Goal: Information Seeking & Learning: Learn about a topic

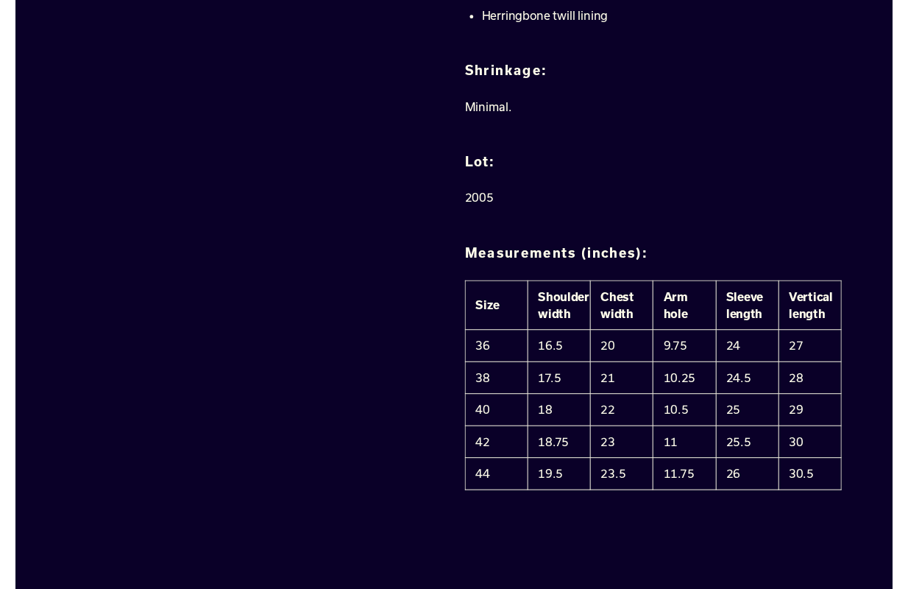
scroll to position [1178, 0]
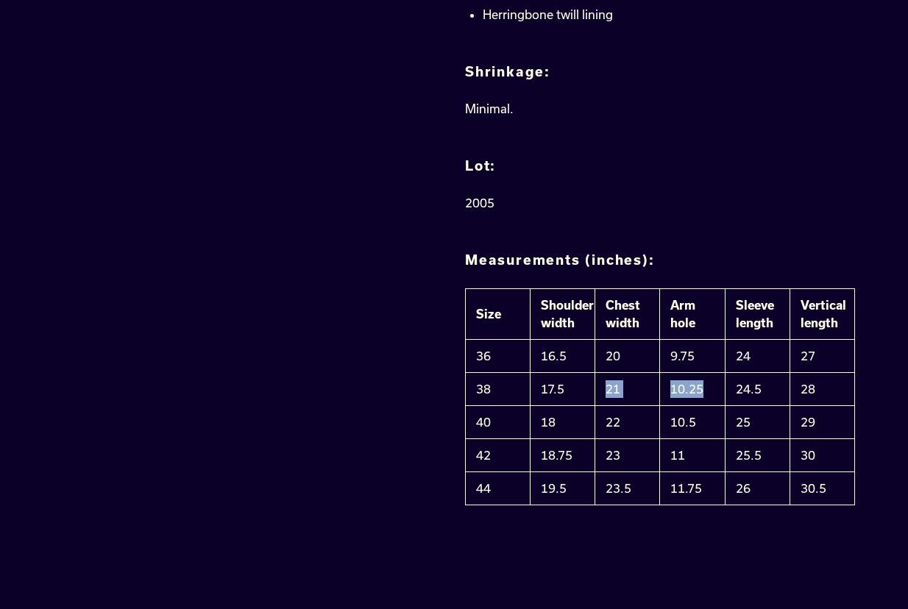
drag, startPoint x: 604, startPoint y: 330, endPoint x: 714, endPoint y: 339, distance: 110.7
click at [714, 373] on tr "38 17.5 21 10.25 24.5 28" at bounding box center [660, 389] width 389 height 33
click at [714, 373] on td "10.25" at bounding box center [692, 389] width 65 height 33
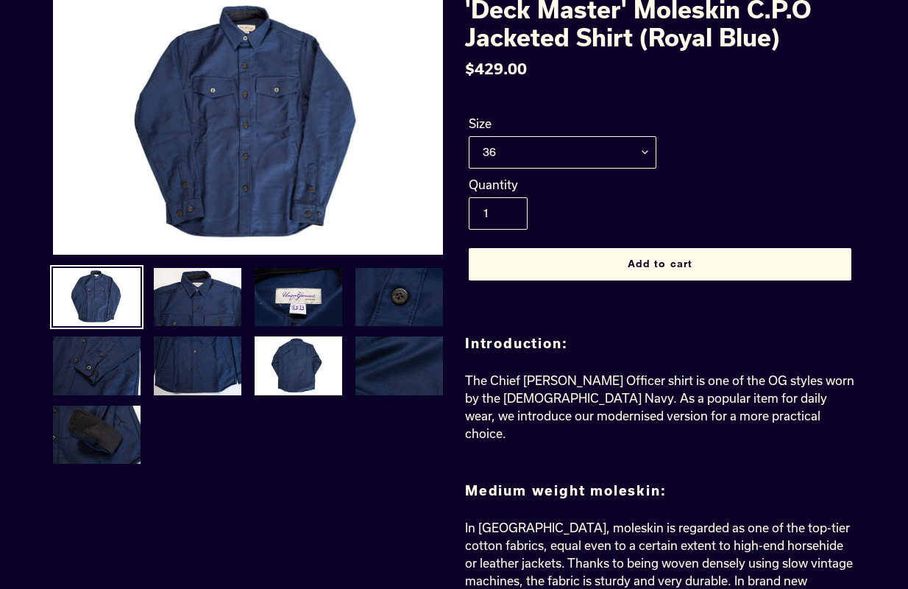
scroll to position [78, 0]
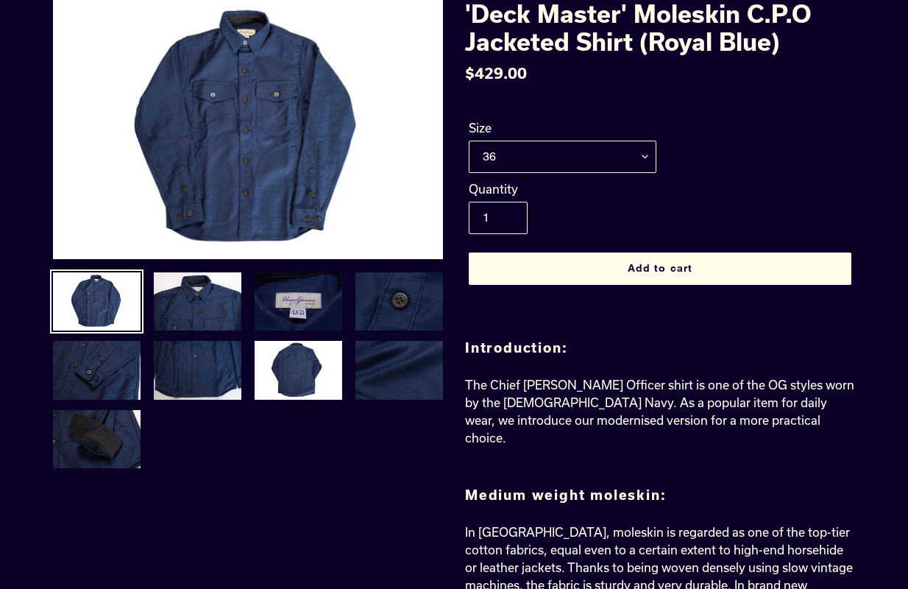
click at [292, 297] on img at bounding box center [298, 302] width 91 height 62
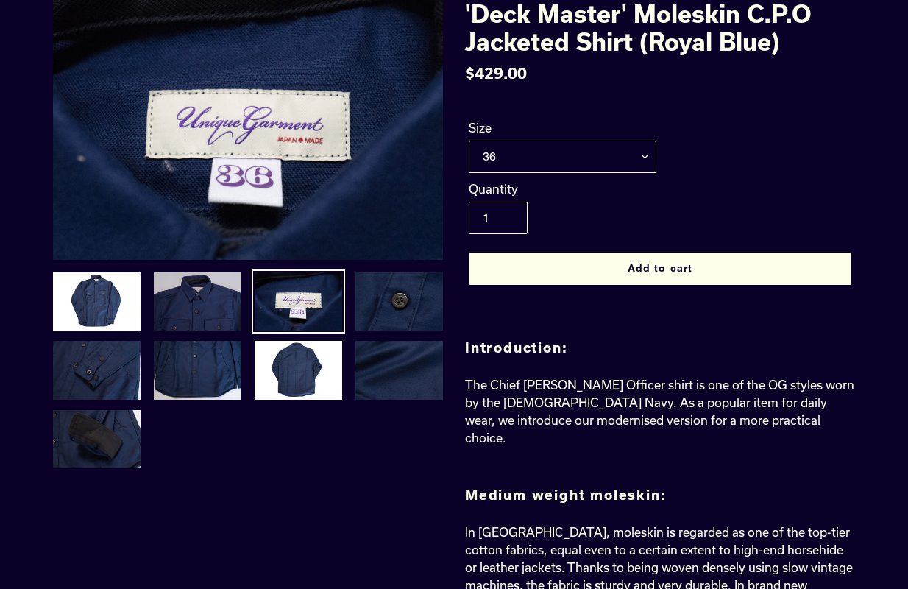
click at [186, 311] on img at bounding box center [197, 302] width 91 height 62
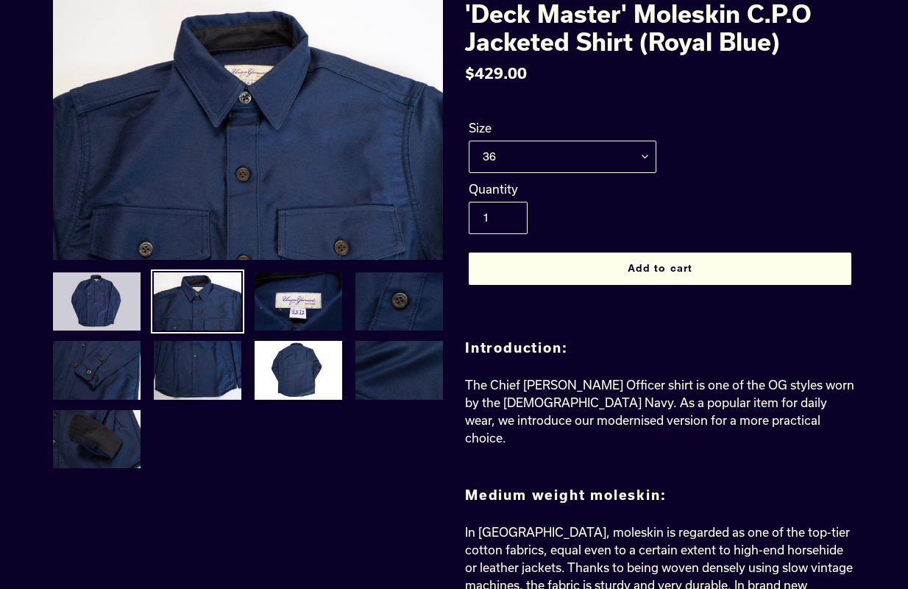
click at [102, 314] on img at bounding box center [97, 302] width 91 height 62
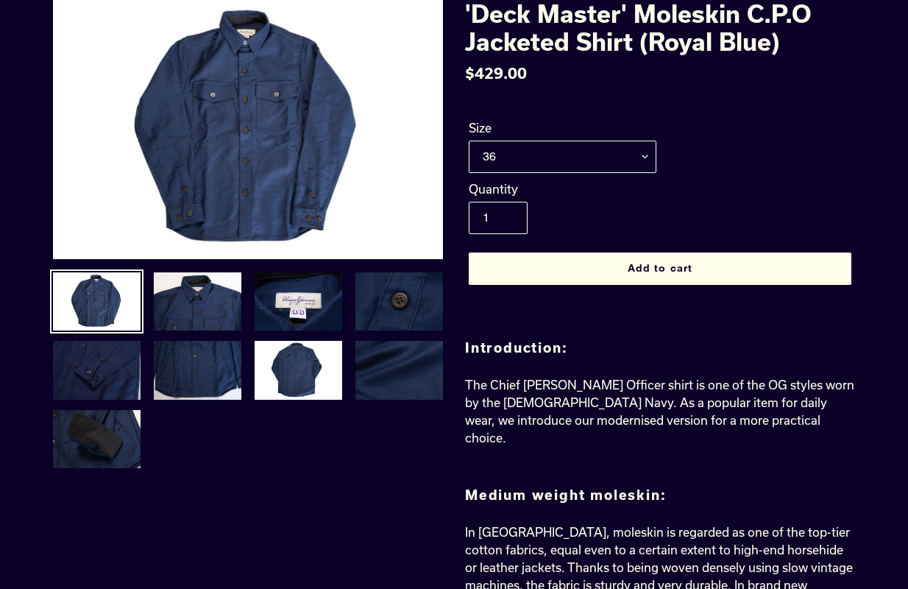
click at [104, 389] on img at bounding box center [97, 370] width 91 height 62
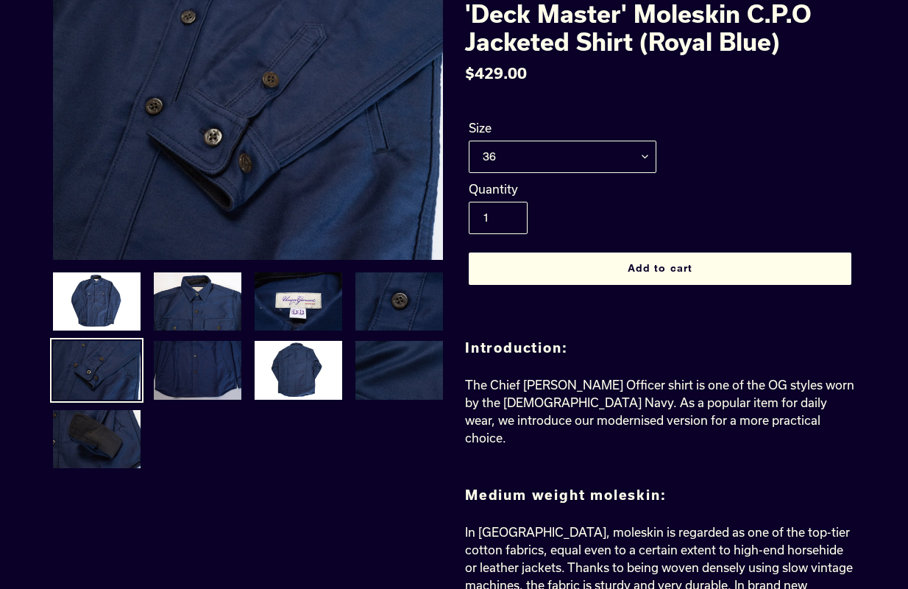
click at [196, 368] on img at bounding box center [197, 370] width 91 height 62
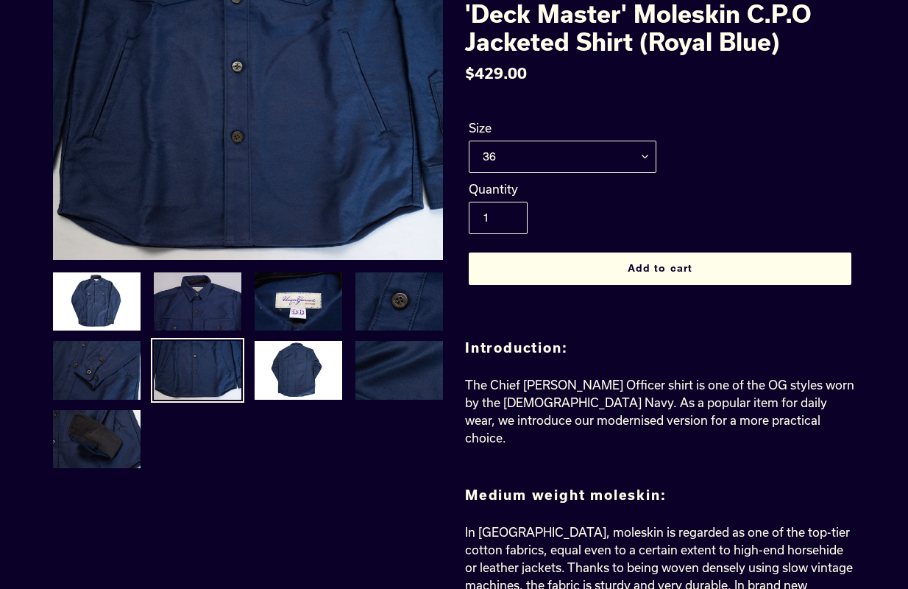
click at [193, 299] on img at bounding box center [197, 302] width 91 height 62
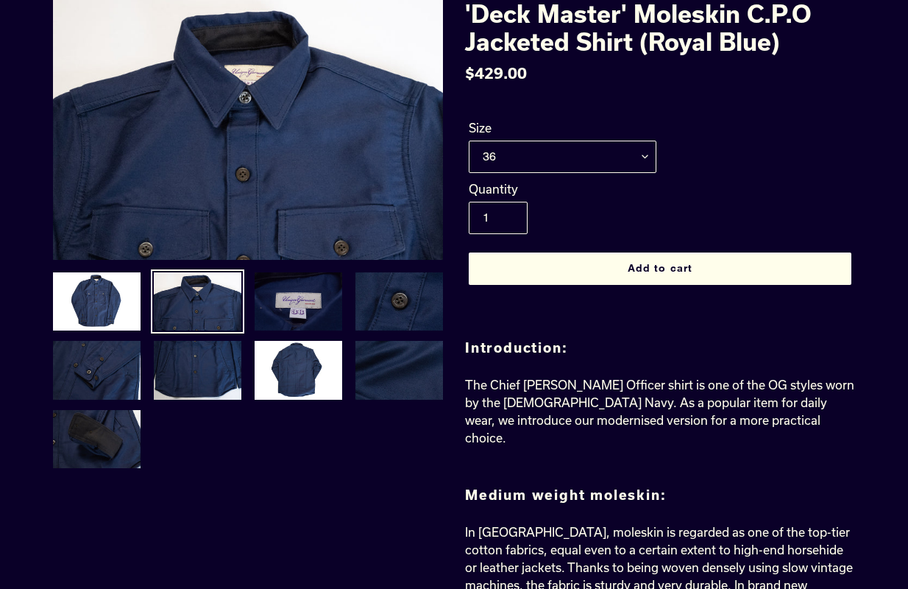
click at [278, 287] on img at bounding box center [298, 302] width 91 height 62
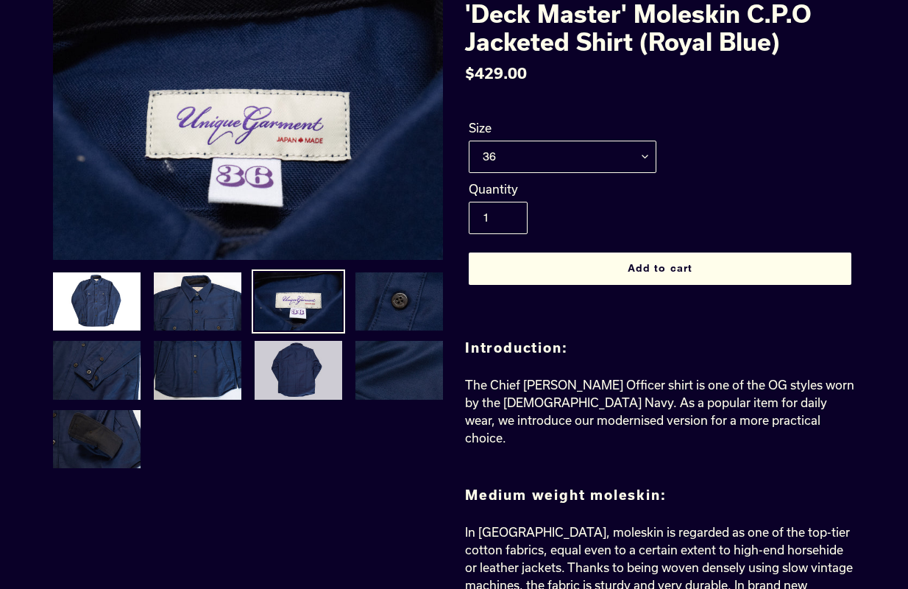
click at [305, 350] on img at bounding box center [298, 370] width 91 height 62
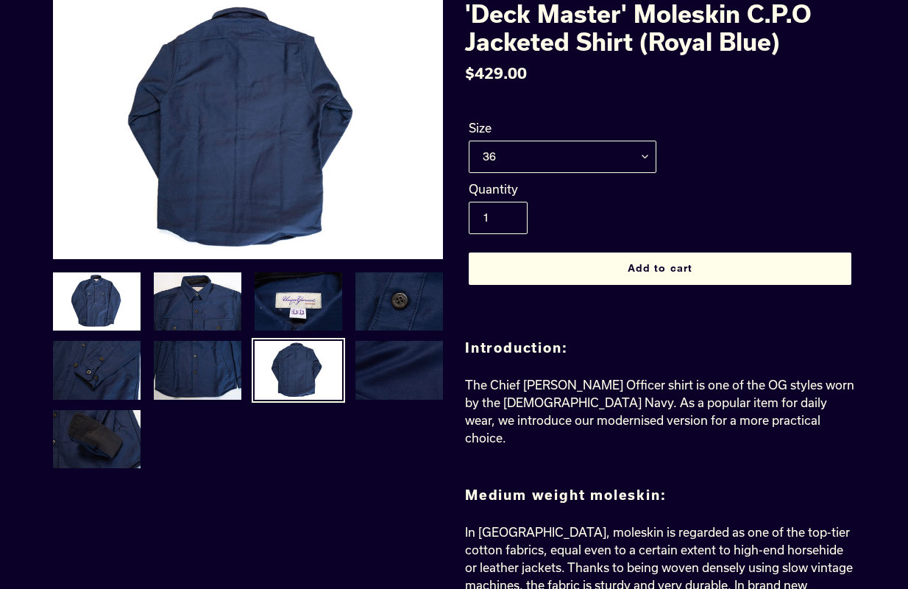
click at [402, 343] on img at bounding box center [399, 370] width 91 height 62
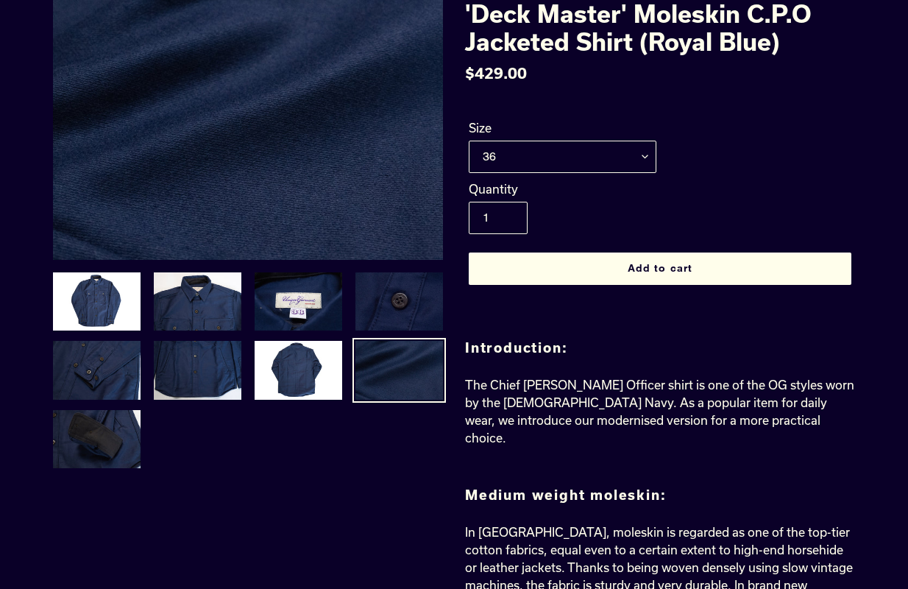
click at [394, 288] on img at bounding box center [399, 302] width 91 height 62
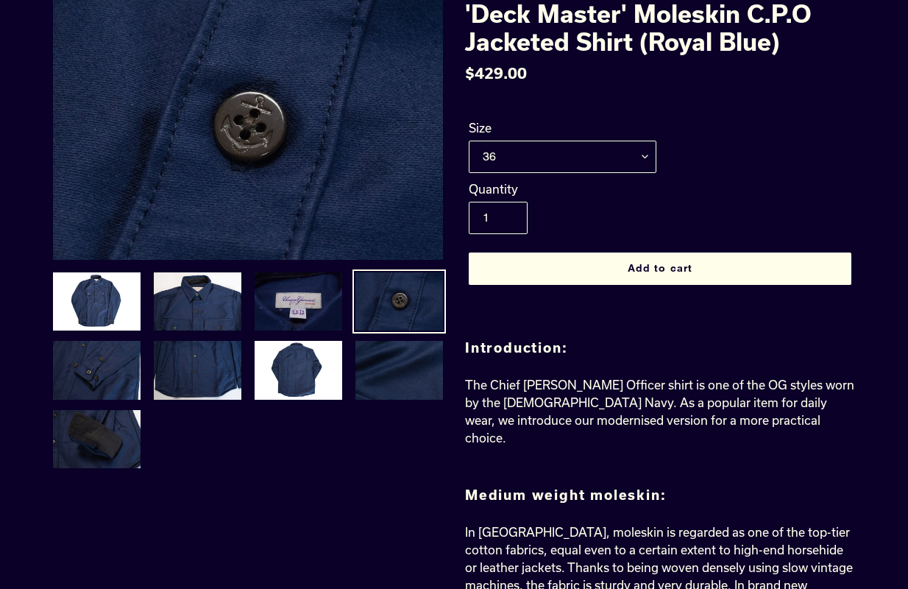
click at [304, 277] on img at bounding box center [298, 302] width 91 height 62
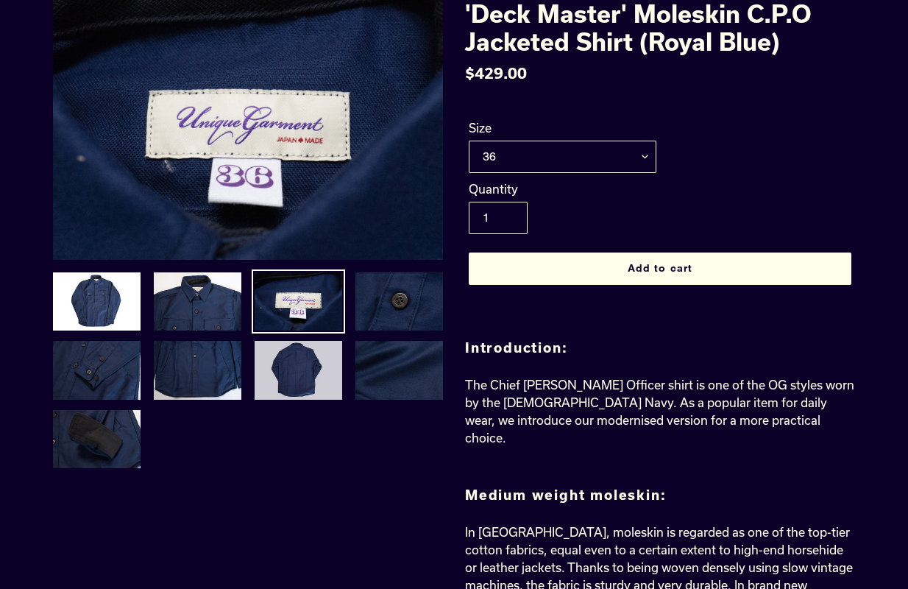
click at [302, 365] on img at bounding box center [298, 370] width 91 height 62
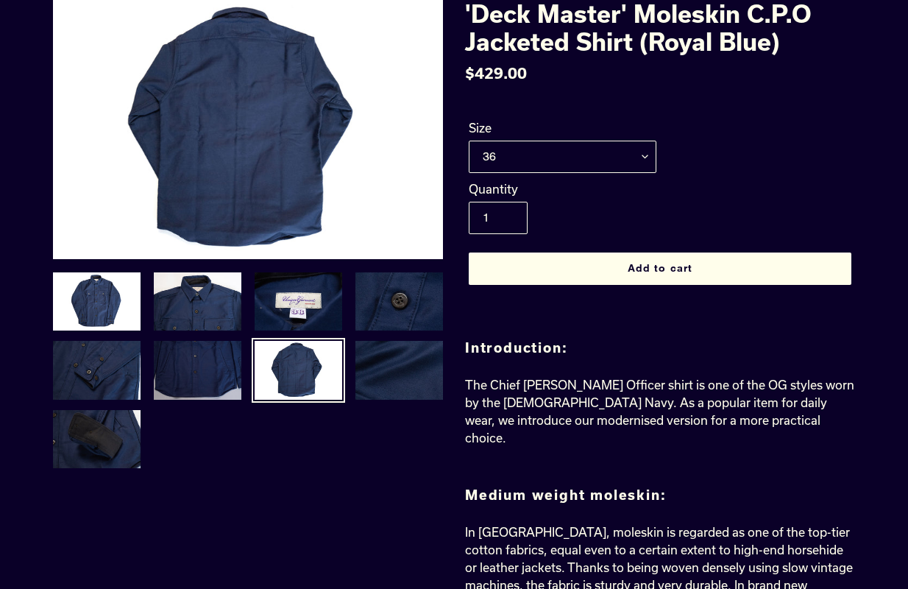
click at [224, 371] on img at bounding box center [197, 370] width 91 height 62
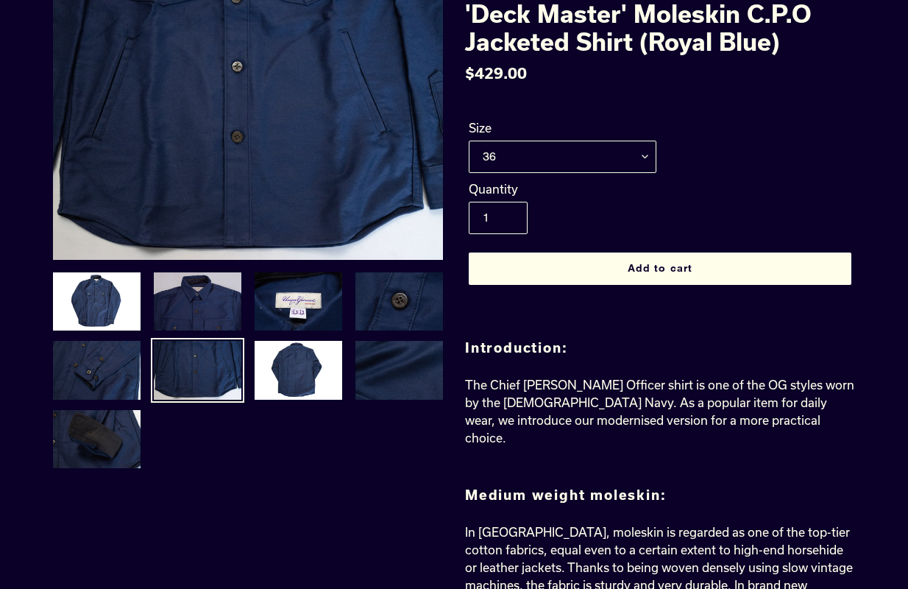
click at [197, 316] on img at bounding box center [197, 302] width 91 height 62
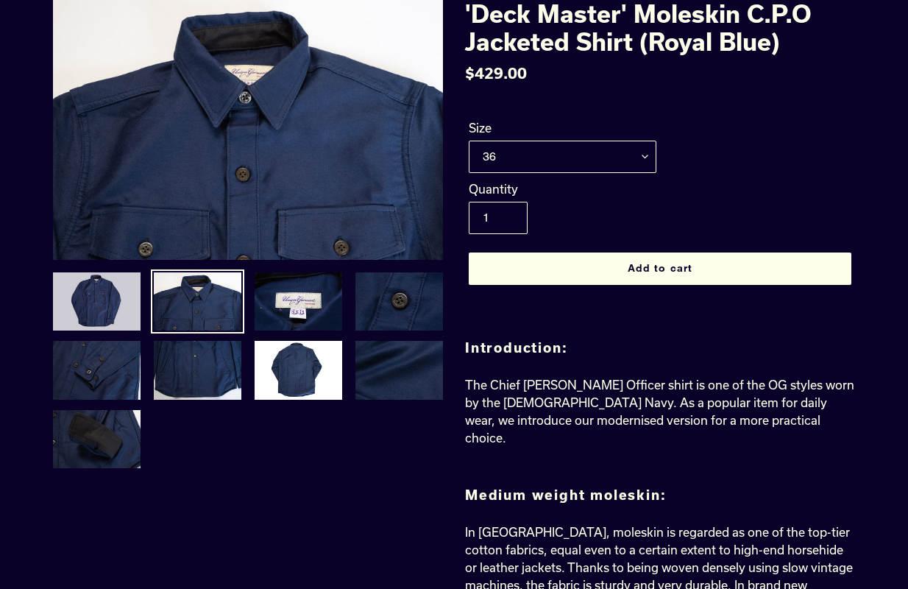
click at [108, 319] on img at bounding box center [97, 302] width 91 height 62
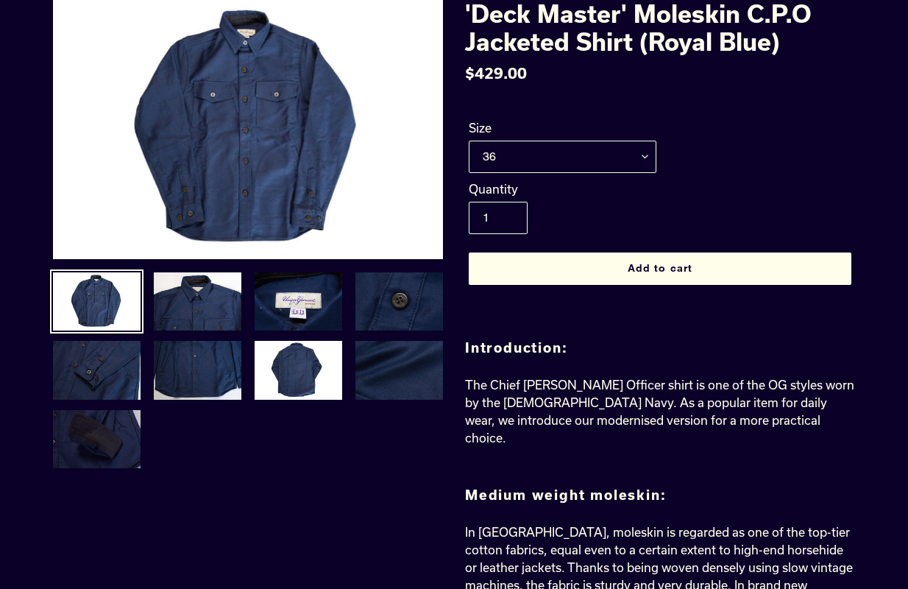
click at [119, 417] on img at bounding box center [97, 439] width 91 height 62
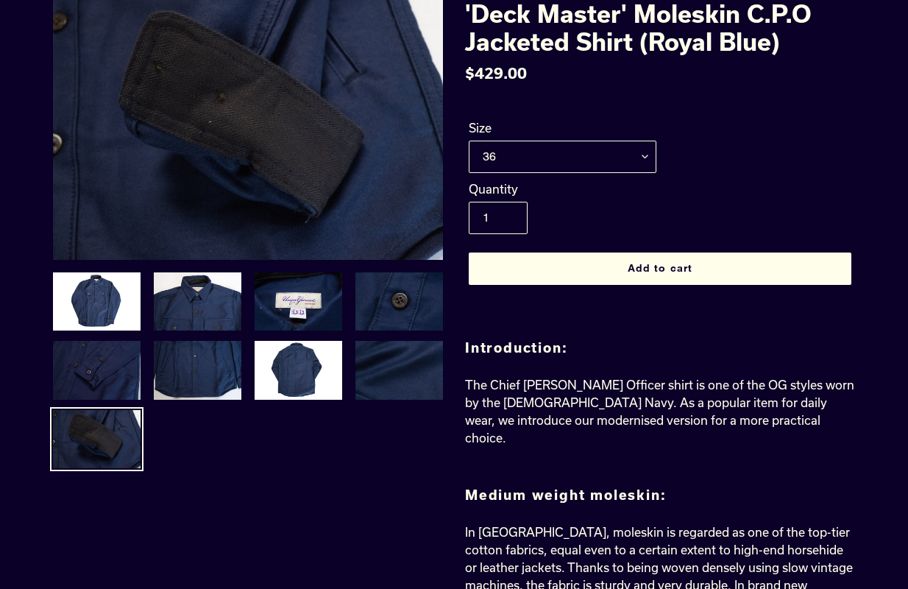
click at [124, 355] on img at bounding box center [97, 370] width 91 height 62
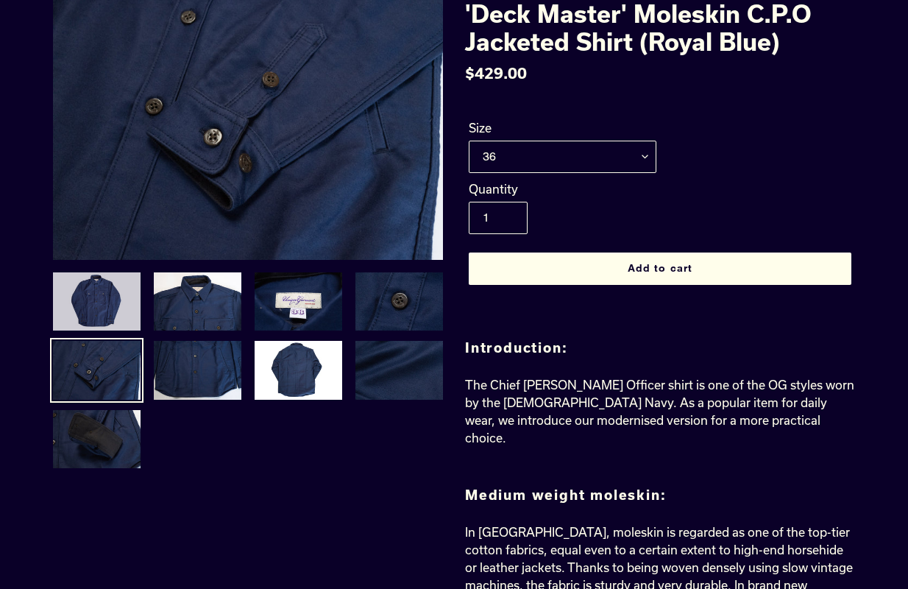
click at [109, 293] on img at bounding box center [97, 302] width 91 height 62
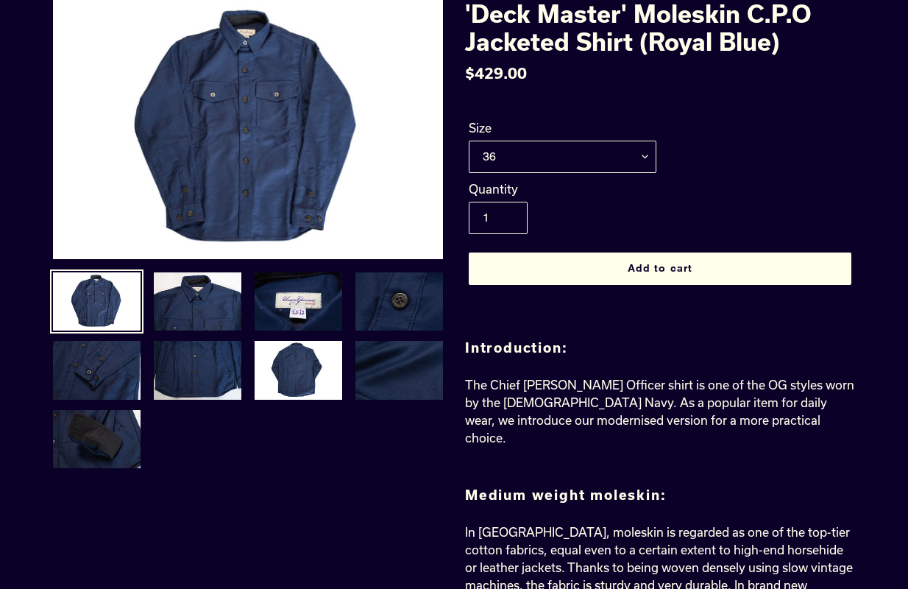
click at [179, 336] on li at bounding box center [197, 305] width 101 height 69
click at [200, 346] on img at bounding box center [197, 370] width 91 height 62
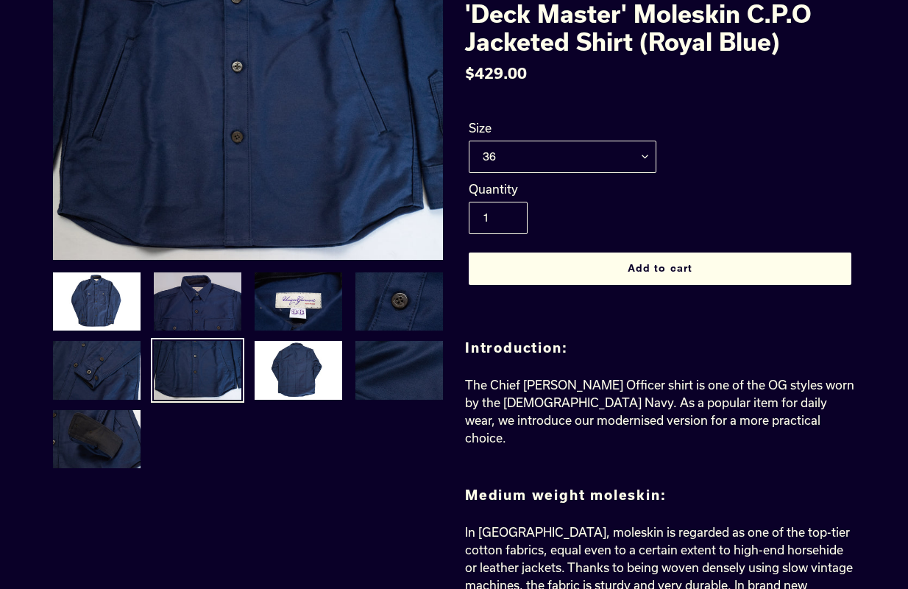
click at [201, 307] on img at bounding box center [197, 302] width 91 height 62
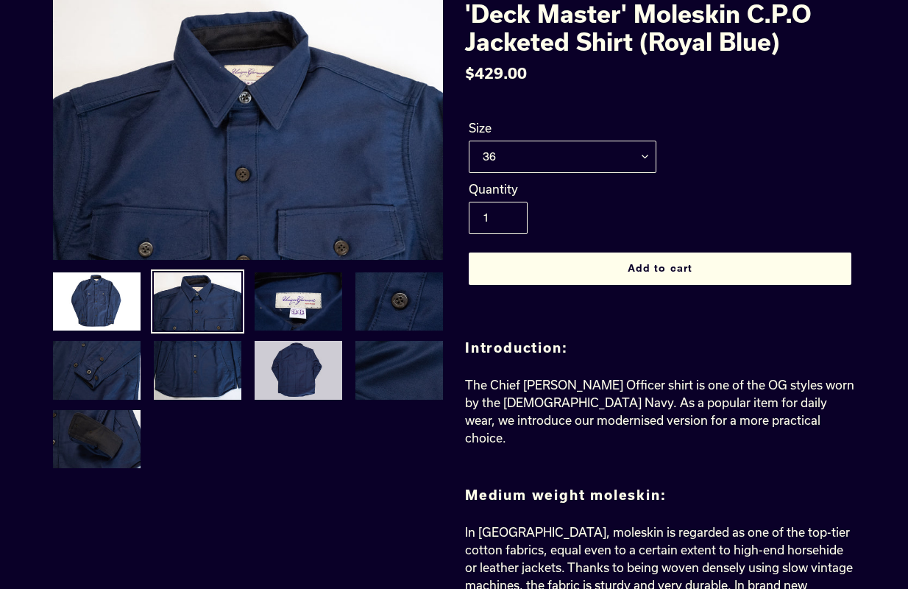
click at [327, 375] on img at bounding box center [298, 370] width 91 height 62
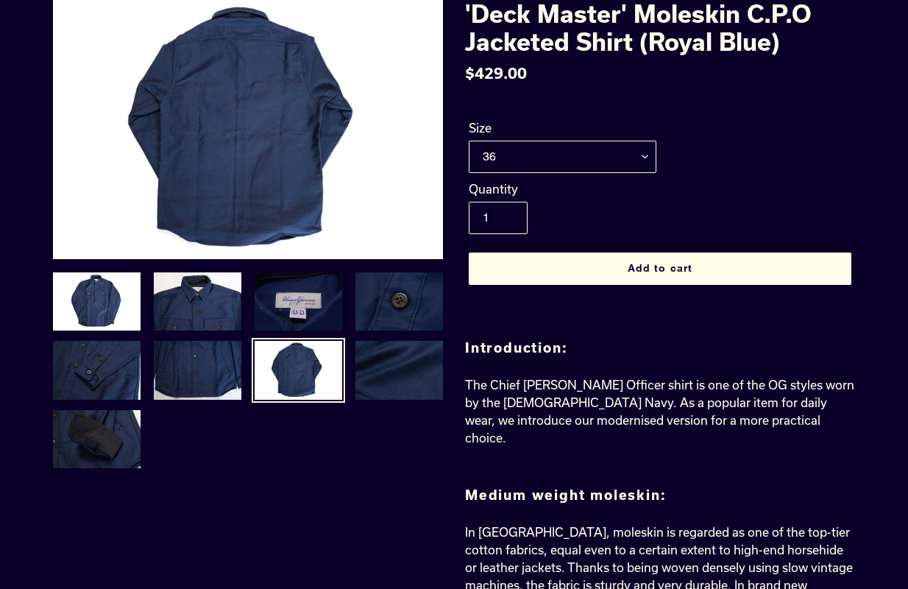
click at [320, 299] on img at bounding box center [298, 302] width 91 height 62
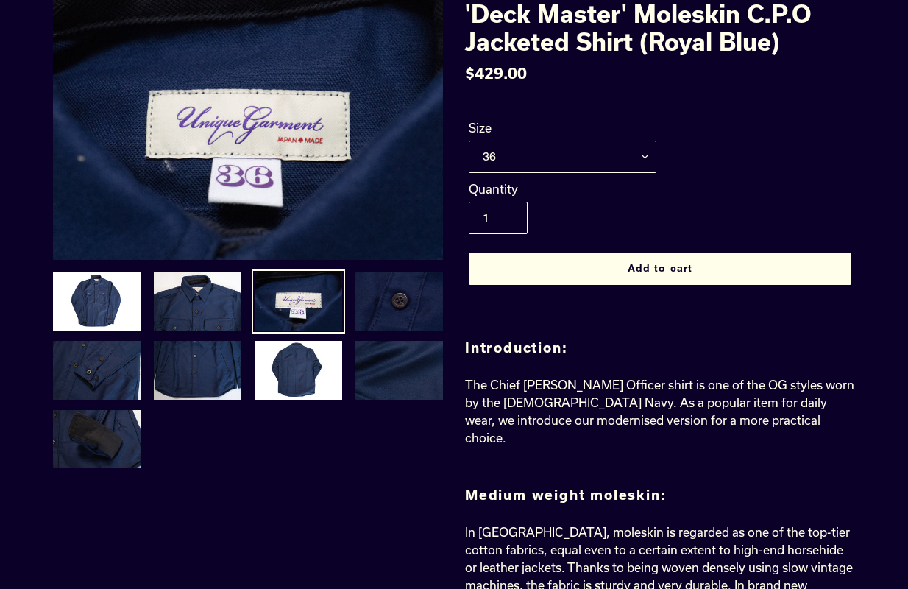
click at [414, 320] on img at bounding box center [399, 302] width 91 height 62
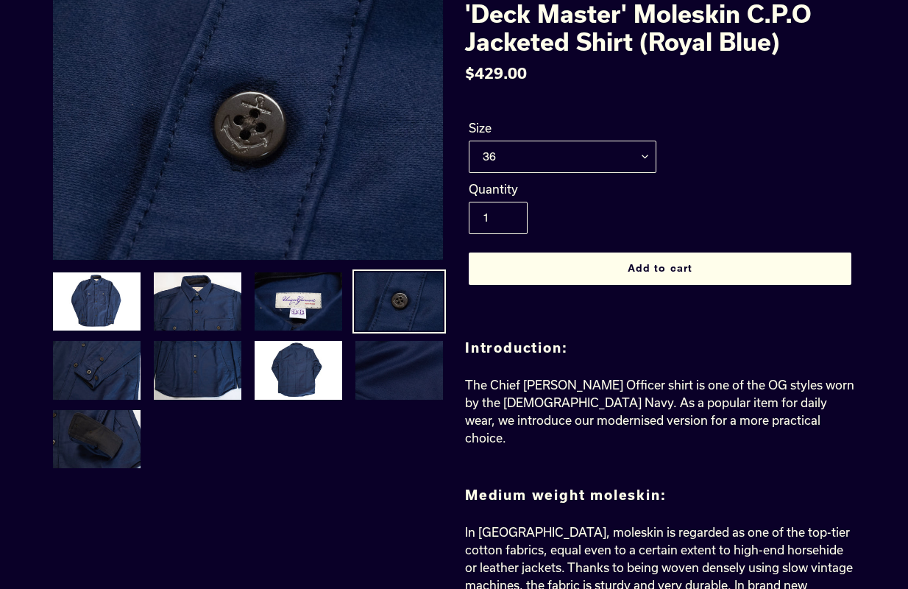
click at [419, 381] on img at bounding box center [399, 370] width 91 height 62
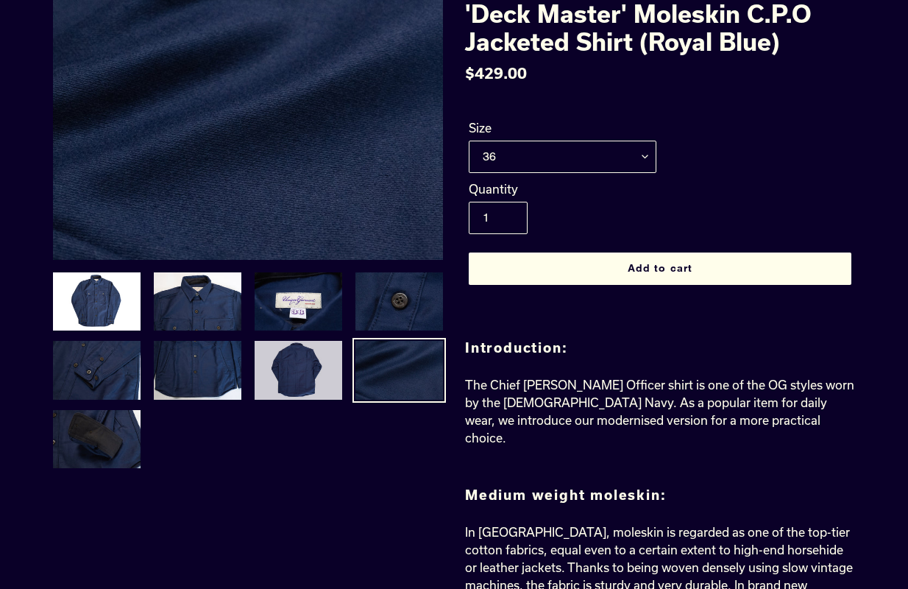
click at [305, 381] on img at bounding box center [298, 370] width 91 height 62
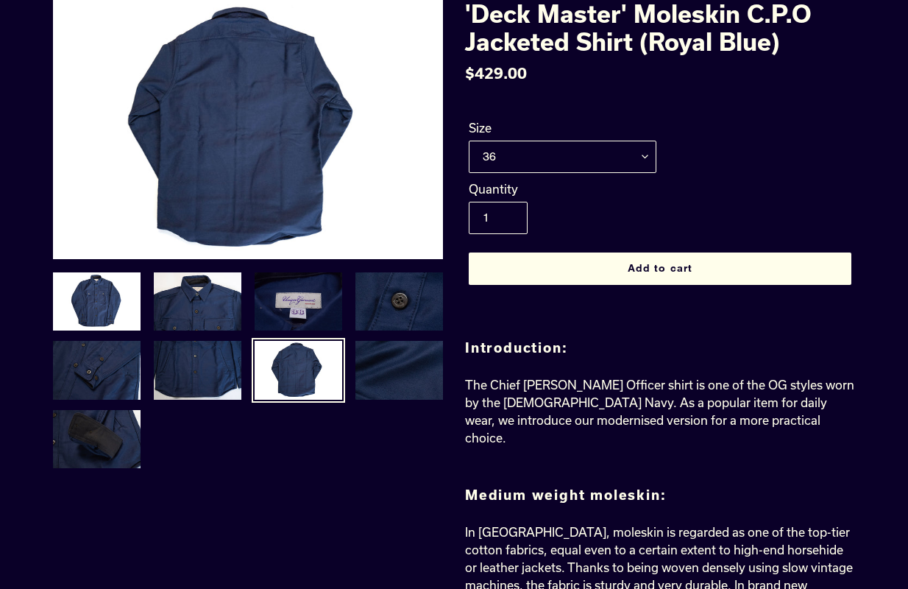
click at [283, 299] on img at bounding box center [298, 302] width 91 height 62
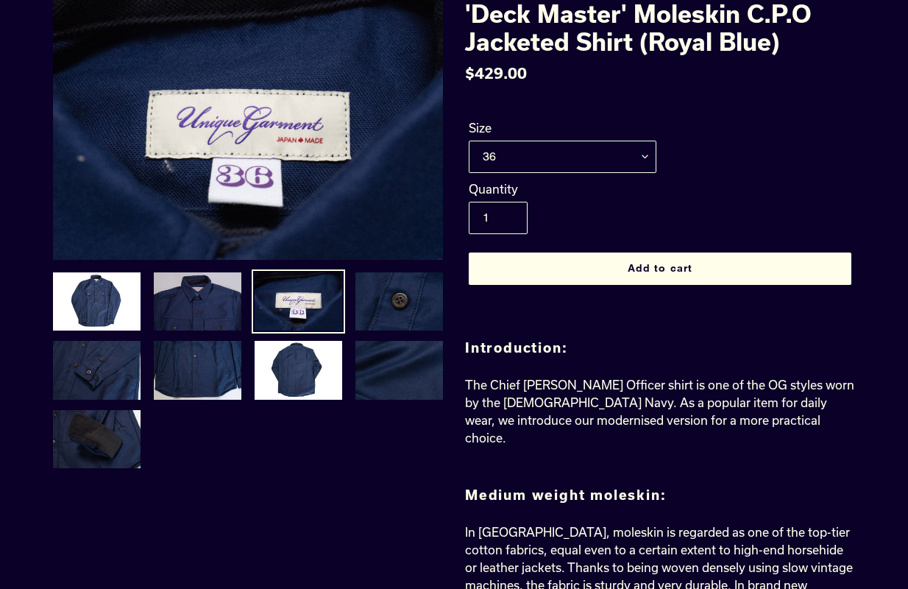
click at [205, 288] on img at bounding box center [197, 302] width 91 height 62
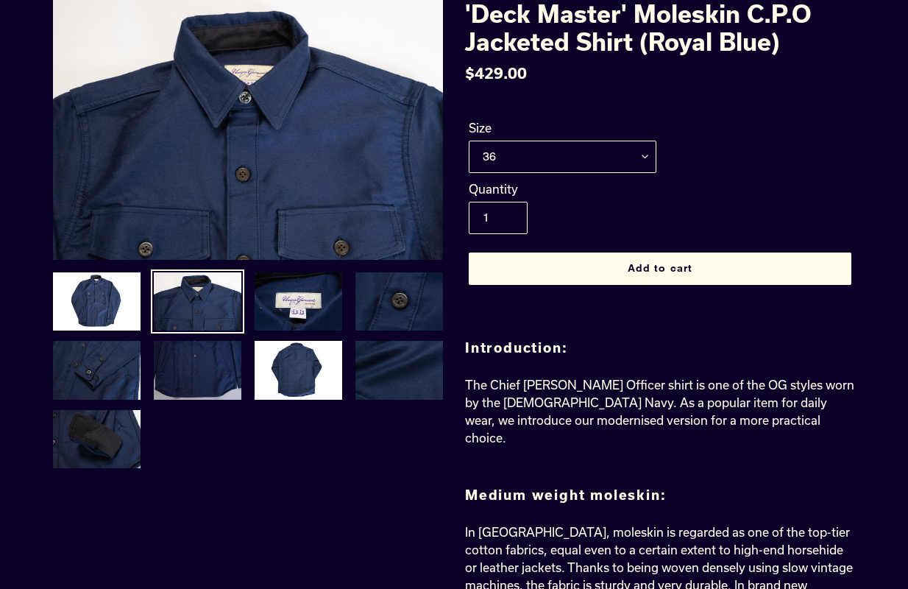
click at [213, 369] on img at bounding box center [197, 370] width 91 height 62
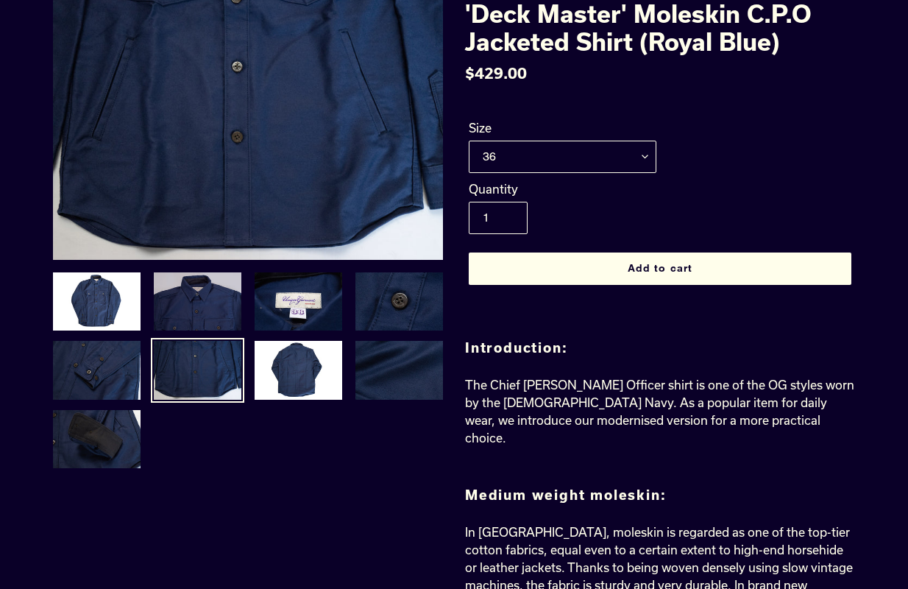
click at [223, 298] on img at bounding box center [197, 302] width 91 height 62
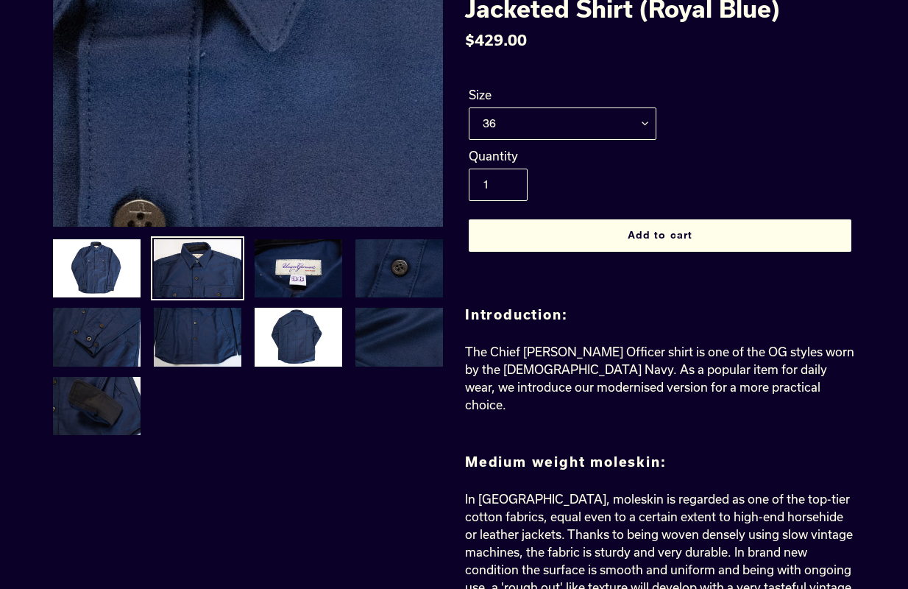
scroll to position [75, 0]
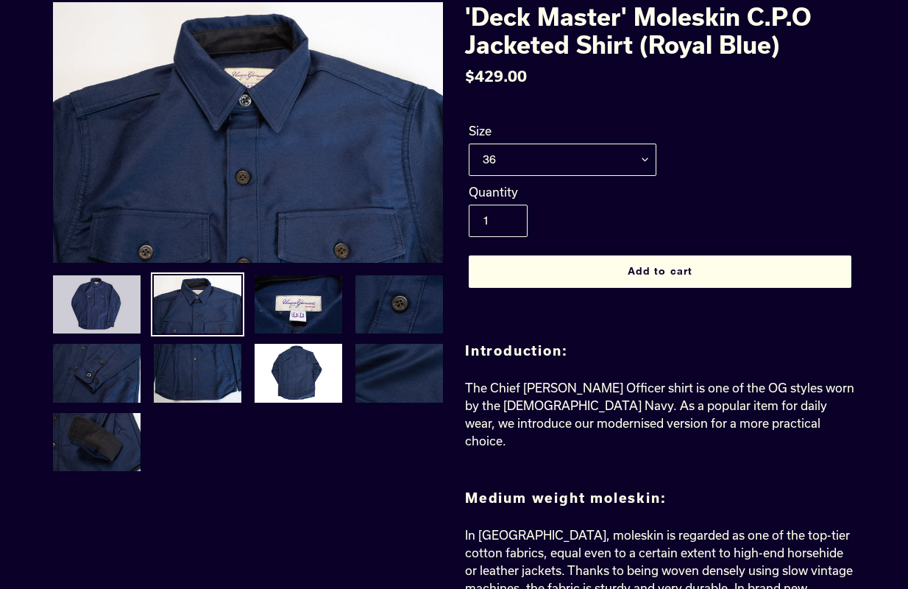
click at [99, 329] on img at bounding box center [97, 305] width 91 height 62
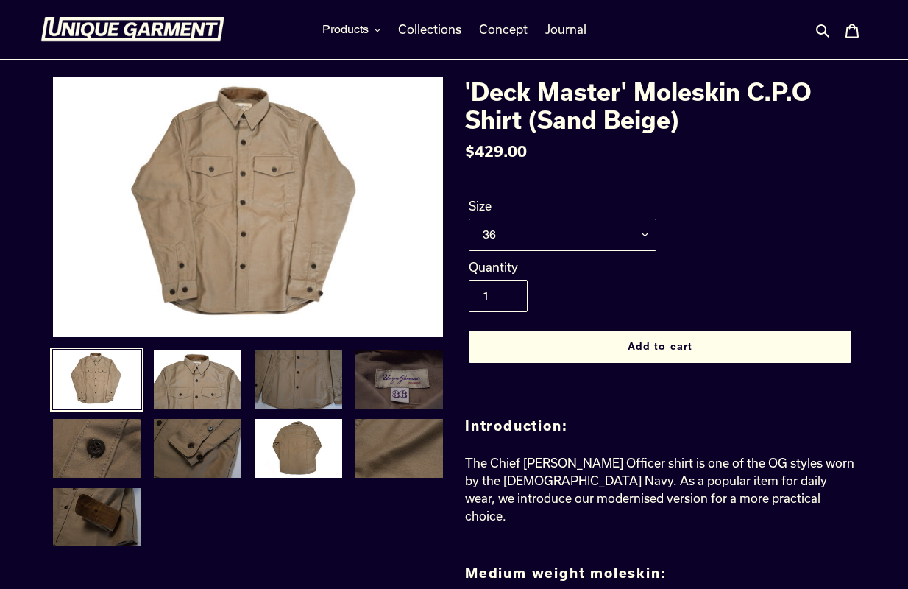
click at [407, 366] on img at bounding box center [399, 380] width 91 height 62
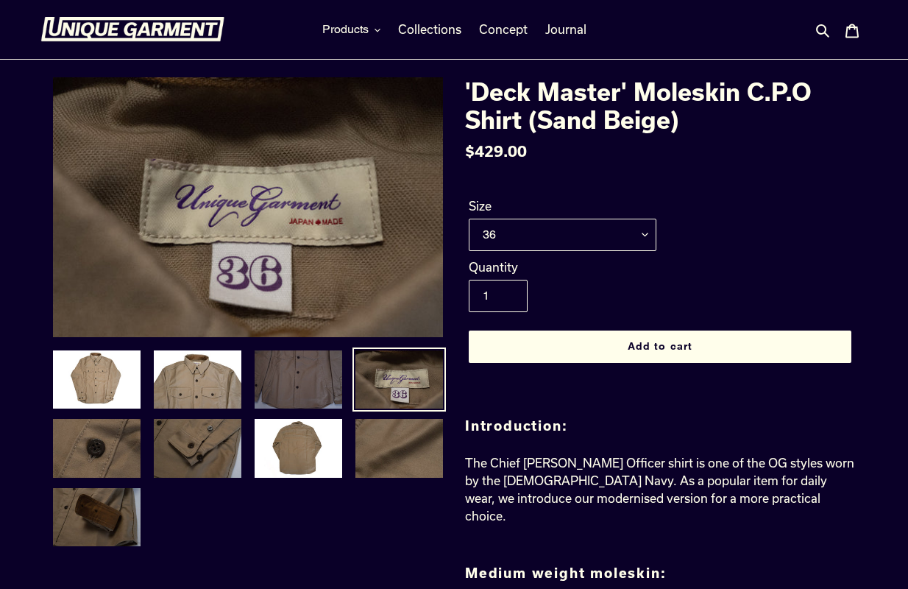
click at [343, 390] on img at bounding box center [298, 380] width 91 height 62
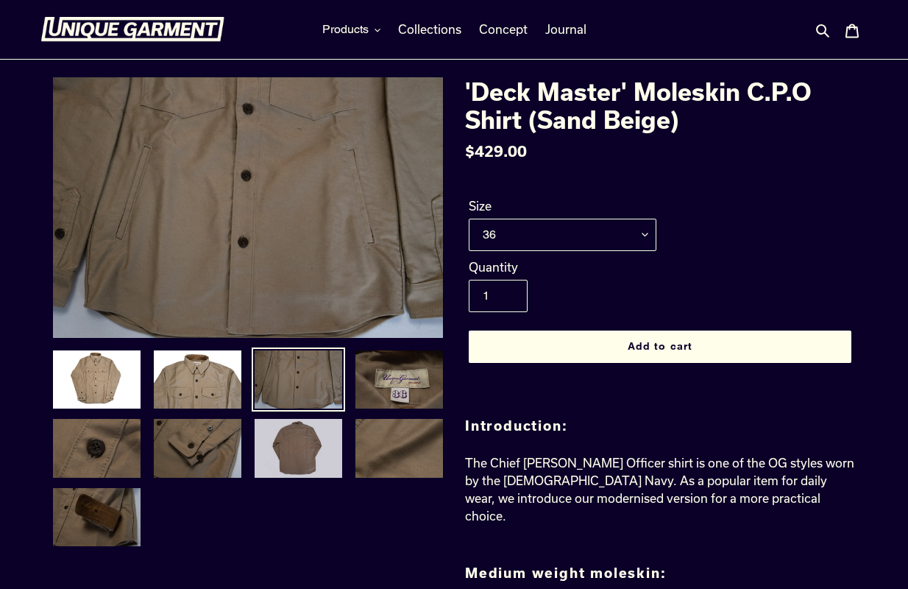
click at [319, 440] on img at bounding box center [298, 448] width 91 height 62
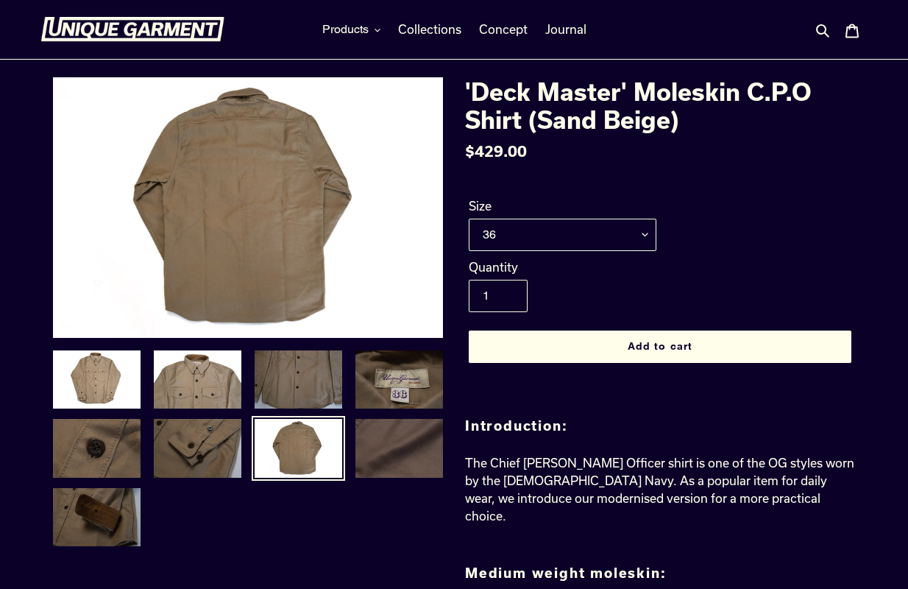
click at [397, 436] on img at bounding box center [399, 448] width 91 height 62
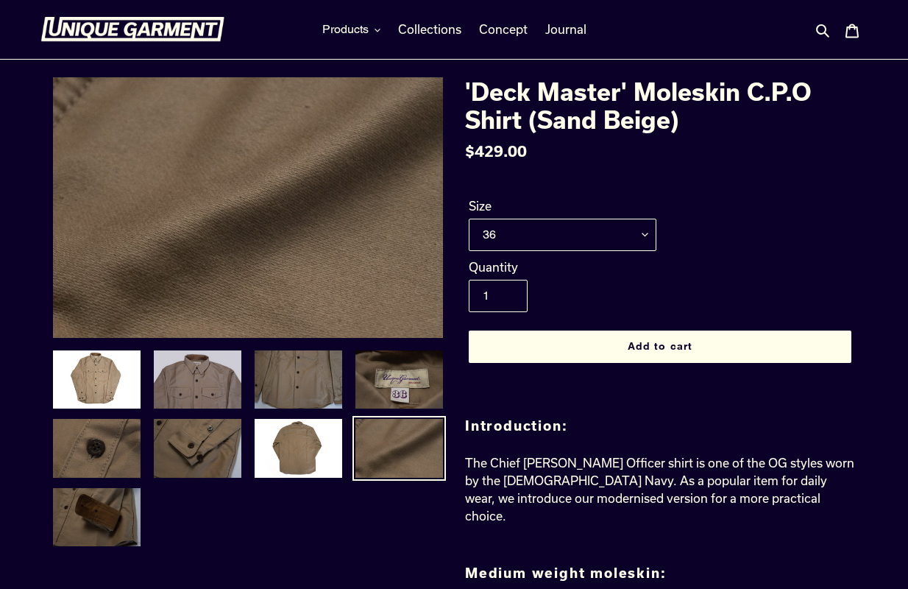
click at [221, 372] on img at bounding box center [197, 380] width 91 height 62
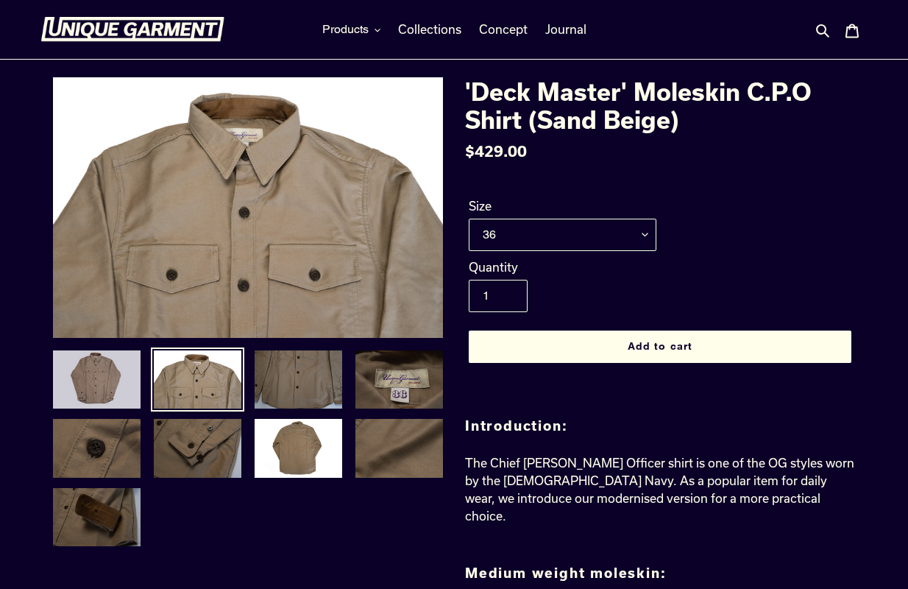
click at [109, 387] on img at bounding box center [97, 380] width 91 height 62
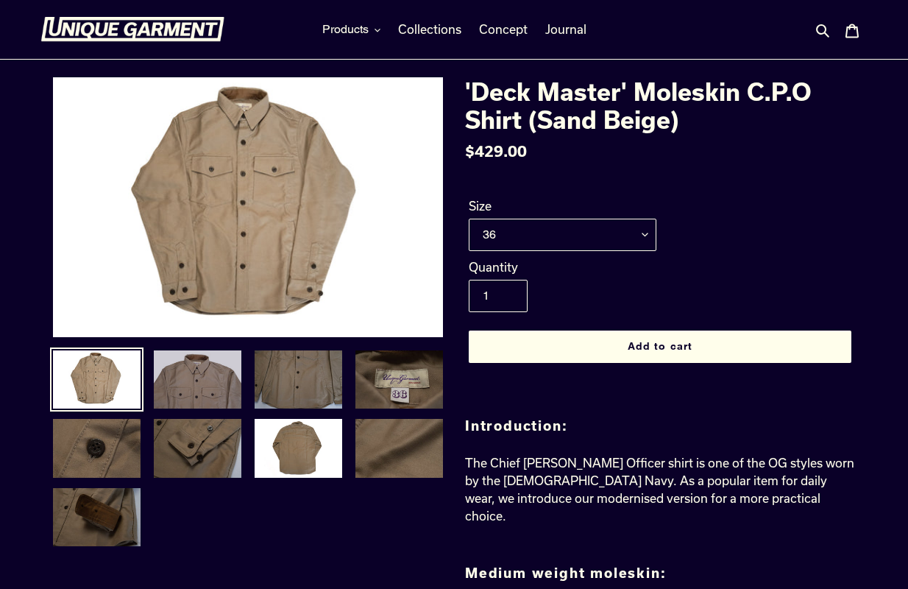
click at [163, 381] on img at bounding box center [197, 380] width 91 height 62
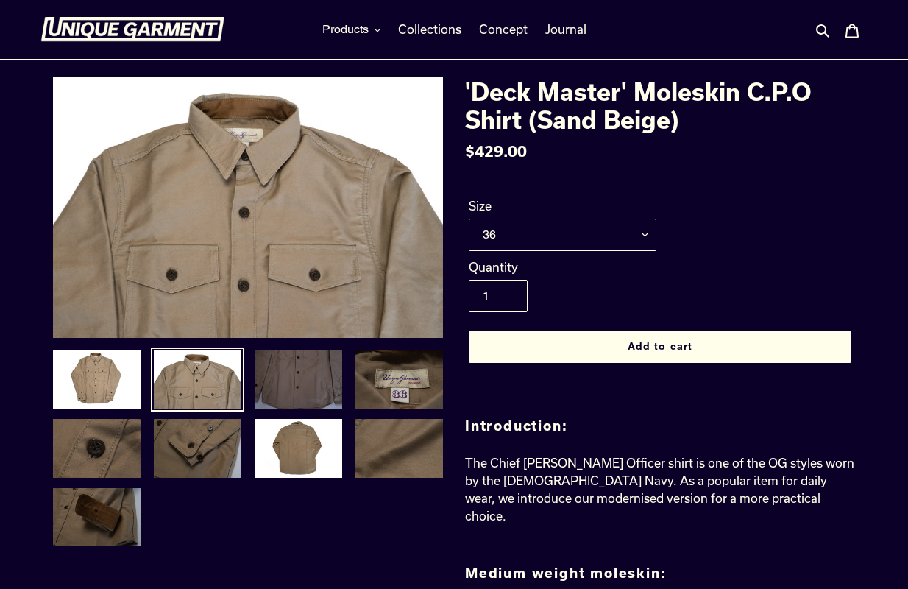
click at [266, 387] on img at bounding box center [298, 380] width 91 height 62
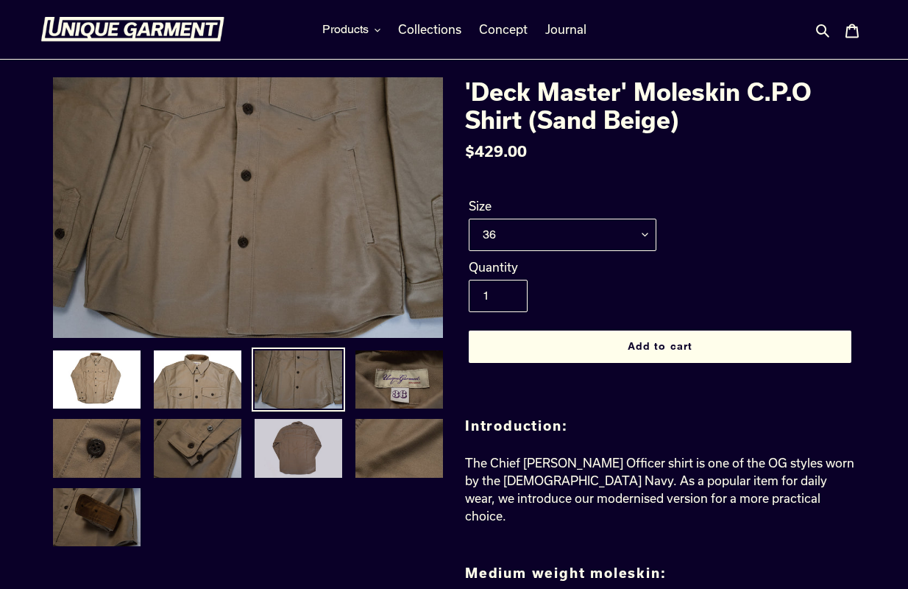
click at [313, 467] on img at bounding box center [298, 448] width 91 height 62
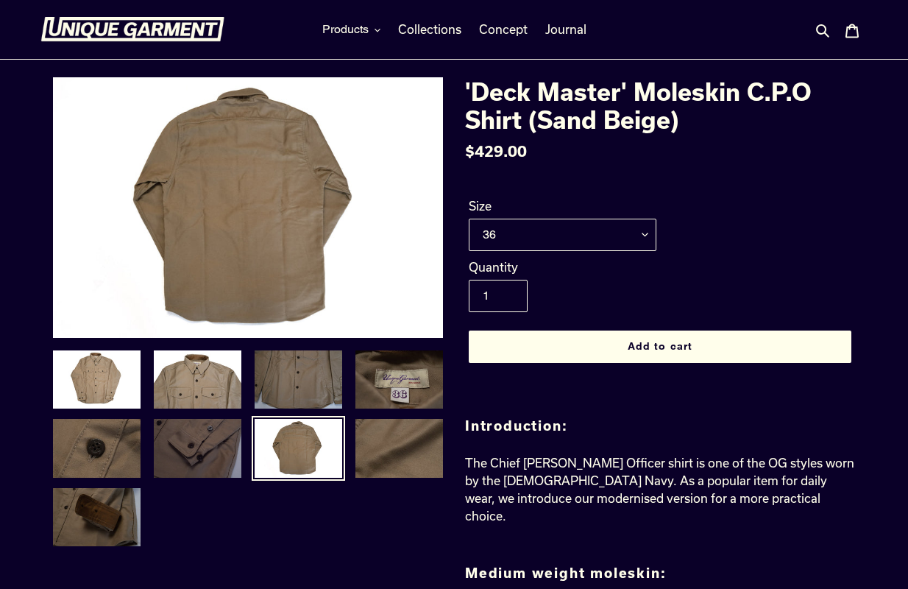
click at [224, 455] on img at bounding box center [197, 448] width 91 height 62
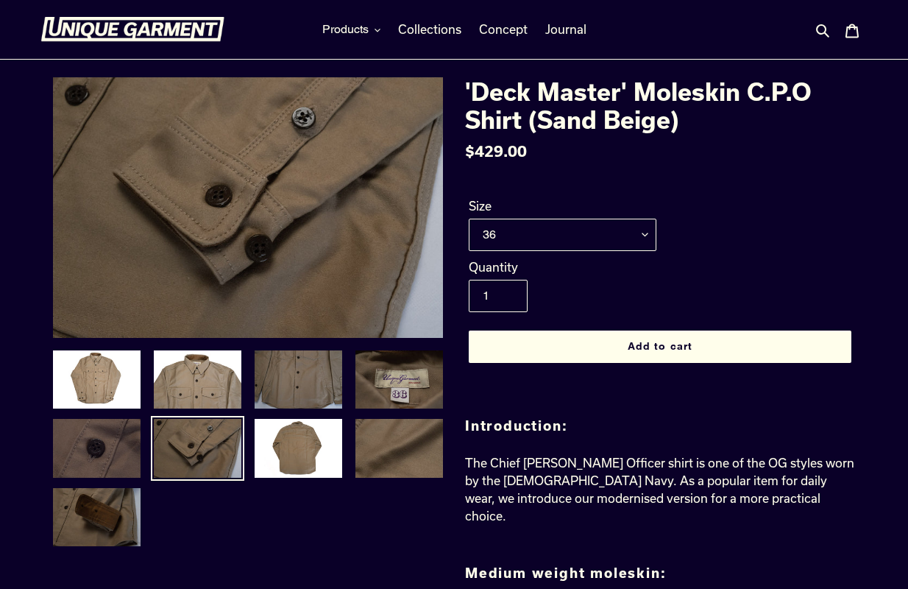
click at [121, 455] on img at bounding box center [97, 448] width 91 height 62
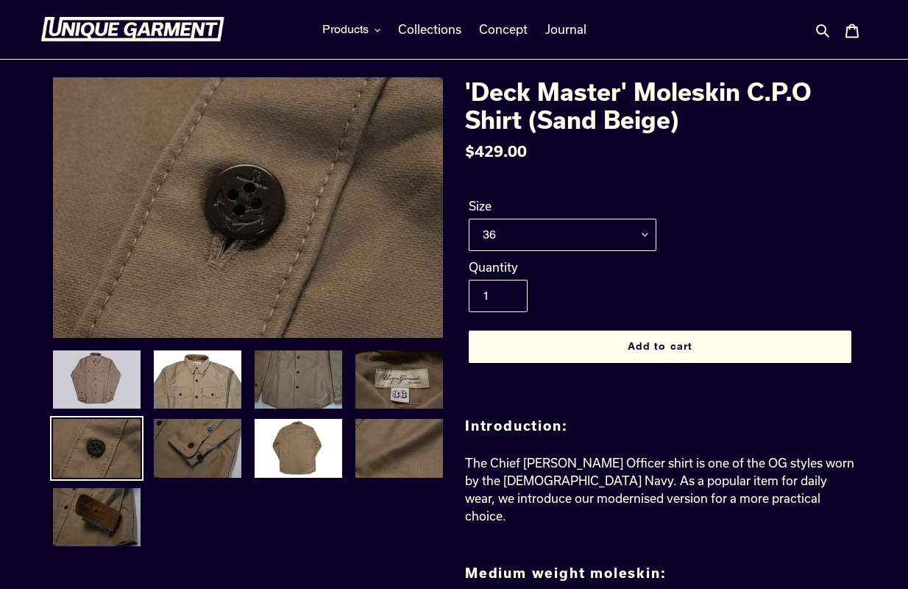
click at [107, 394] on img at bounding box center [97, 380] width 91 height 62
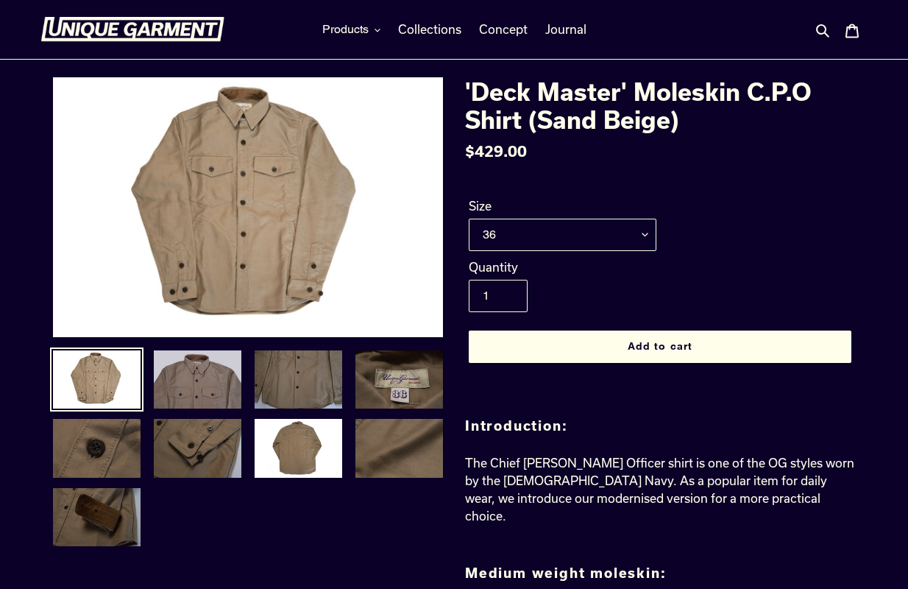
click at [169, 402] on img at bounding box center [197, 380] width 91 height 62
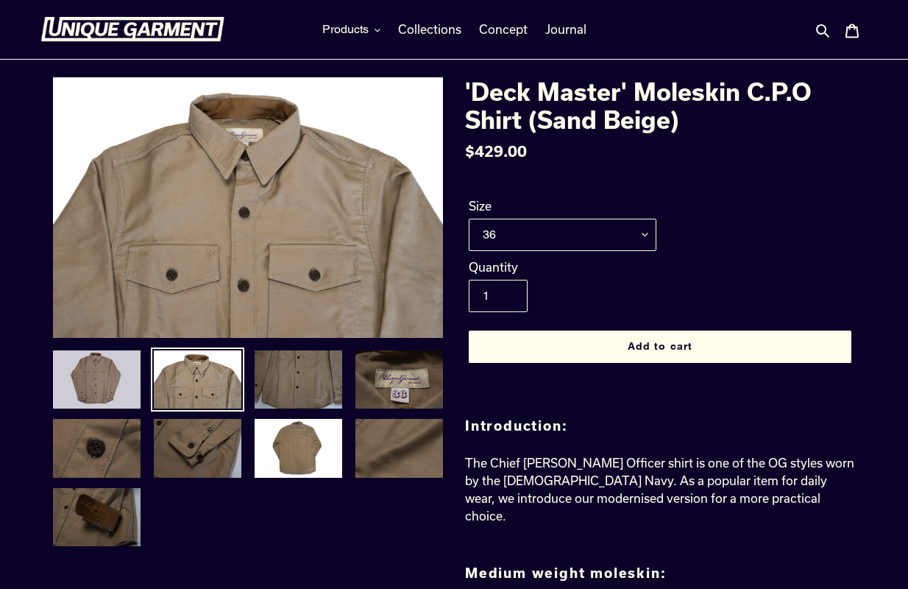
click at [110, 389] on img at bounding box center [97, 380] width 91 height 62
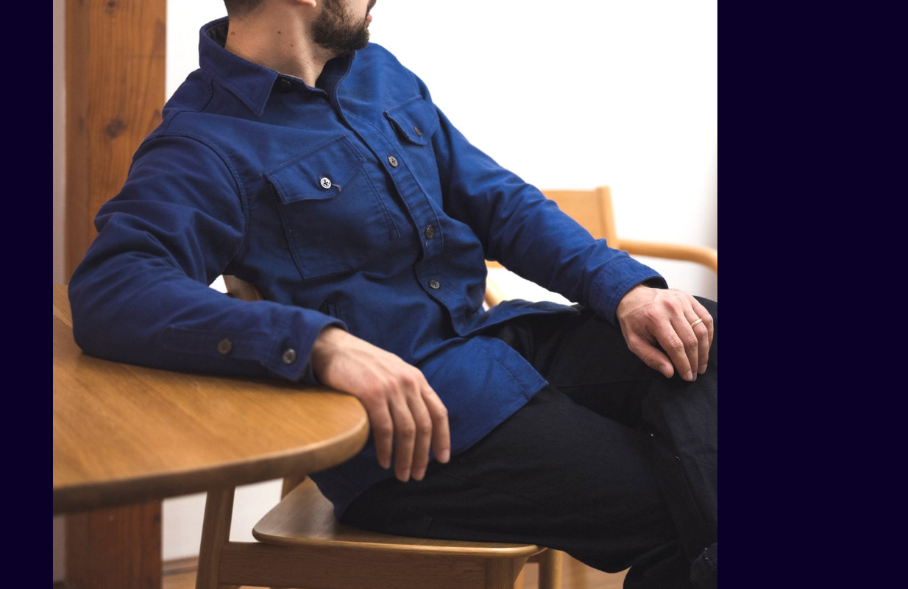
scroll to position [2550, 0]
